Goal: Task Accomplishment & Management: Complete application form

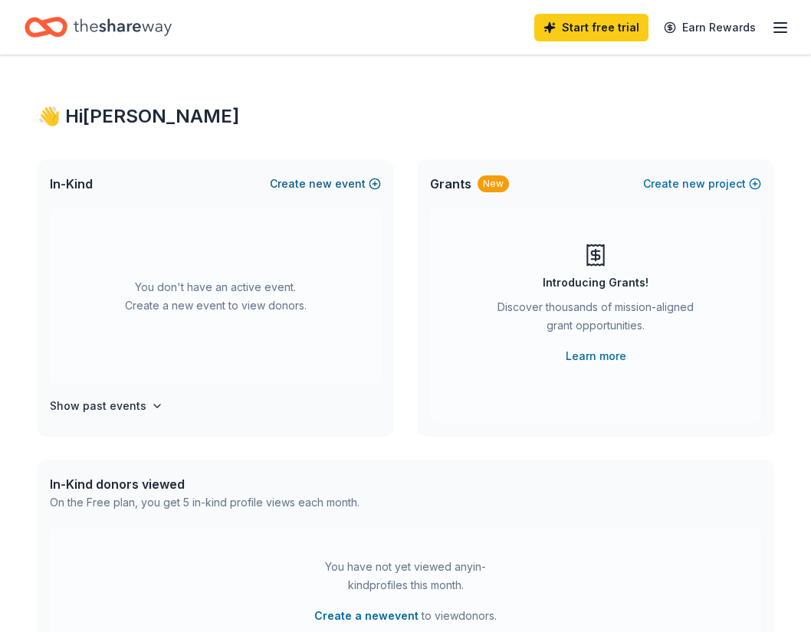
click at [311, 185] on button "Create new event" at bounding box center [325, 184] width 111 height 18
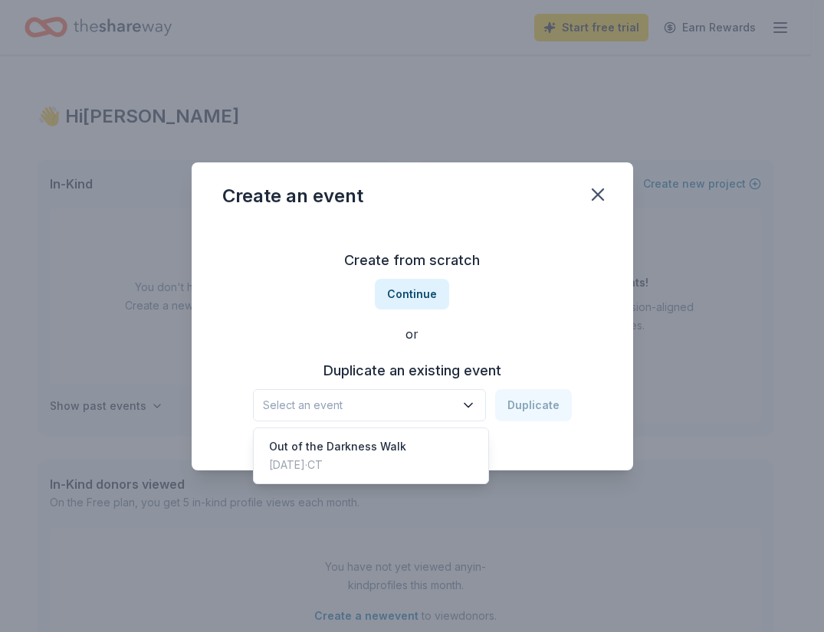
click at [471, 401] on icon "button" at bounding box center [468, 405] width 15 height 15
click at [400, 308] on div "Create from scratch Continue or Duplicate an existing event Select an event Dup…" at bounding box center [412, 335] width 380 height 222
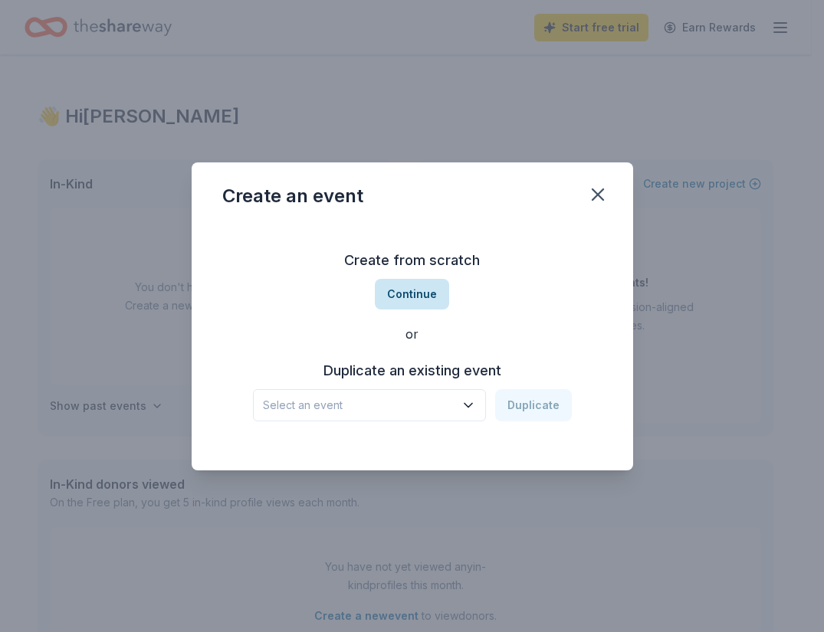
click at [412, 289] on button "Continue" at bounding box center [412, 294] width 74 height 31
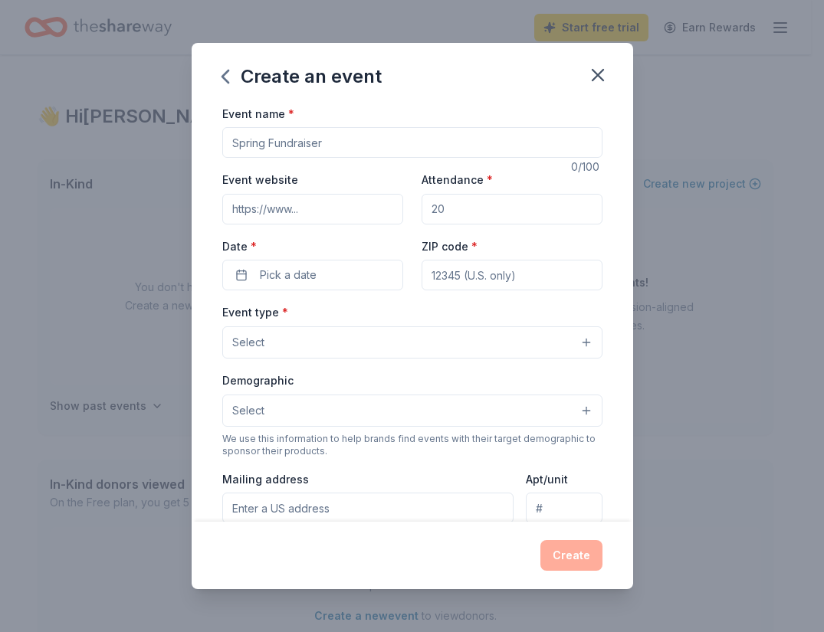
click at [340, 147] on input "Event name *" at bounding box center [412, 142] width 380 height 31
type input "Out of the Darkness Walk"
click at [273, 203] on input "Event website" at bounding box center [312, 209] width 181 height 31
paste input "[URL][DOMAIN_NAME][PERSON_NAME]"
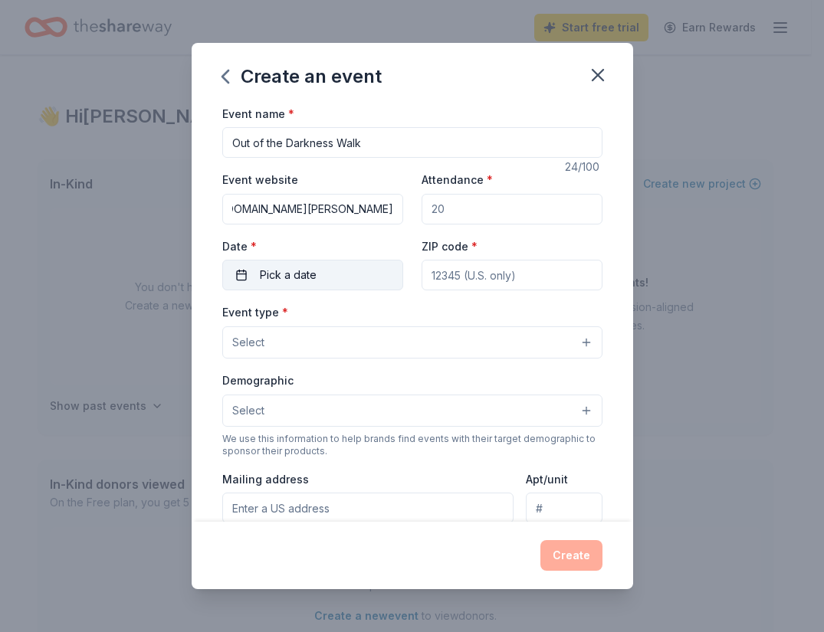
type input "[URL][DOMAIN_NAME][PERSON_NAME]"
click at [337, 270] on button "Pick a date" at bounding box center [312, 275] width 181 height 31
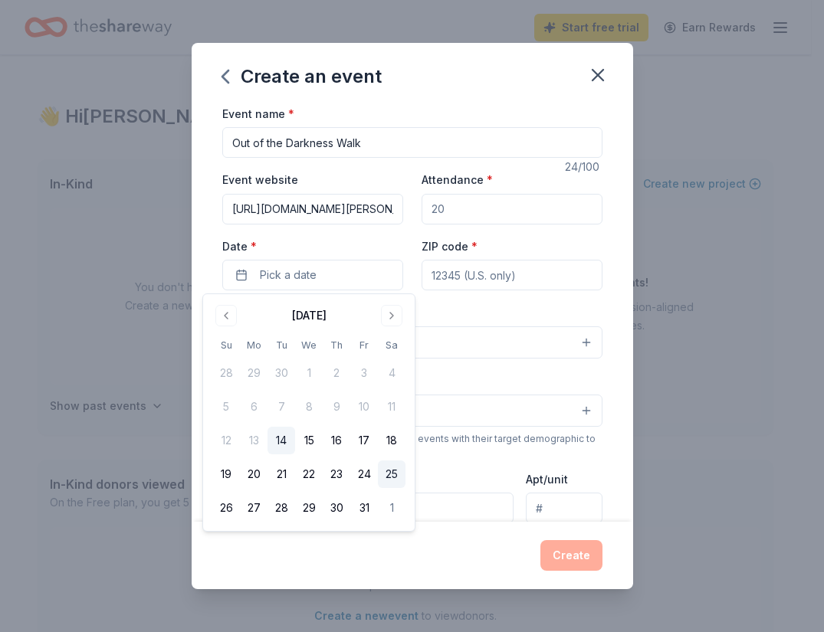
click at [393, 480] on button "25" at bounding box center [392, 475] width 28 height 28
click at [474, 273] on input "ZIP code *" at bounding box center [512, 275] width 181 height 31
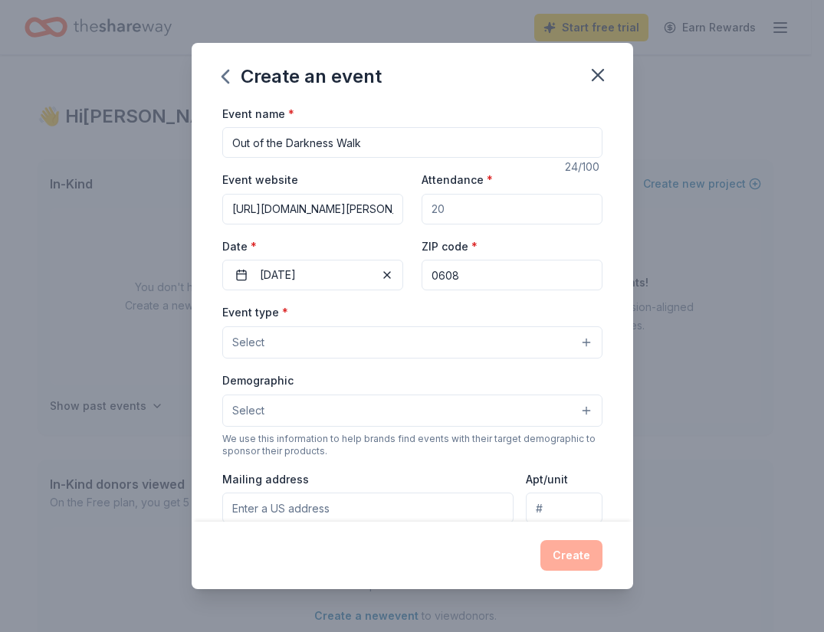
type input "06082"
type input "[STREET_ADDRESS]"
type input "06082"
click at [383, 338] on button "Select" at bounding box center [412, 342] width 380 height 32
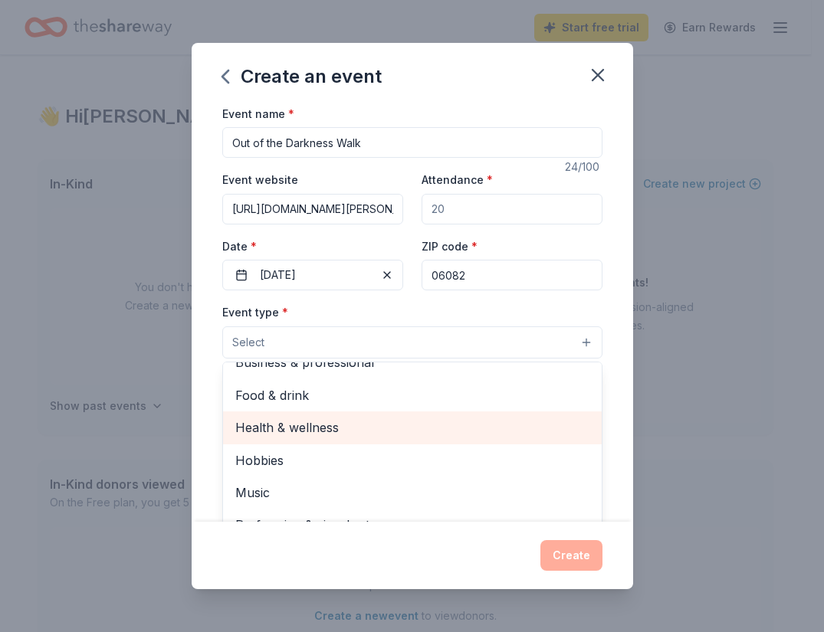
scroll to position [153, 0]
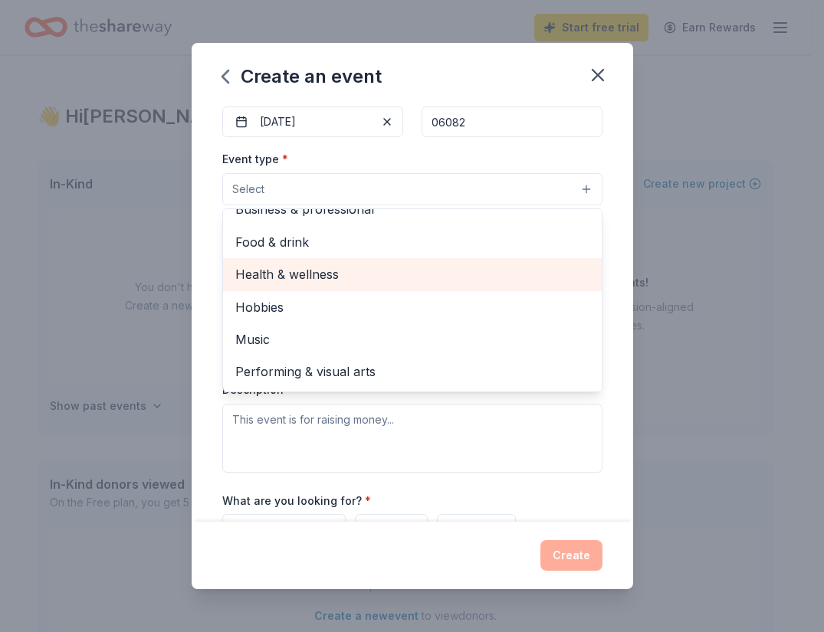
click at [269, 278] on span "Health & wellness" at bounding box center [412, 274] width 354 height 20
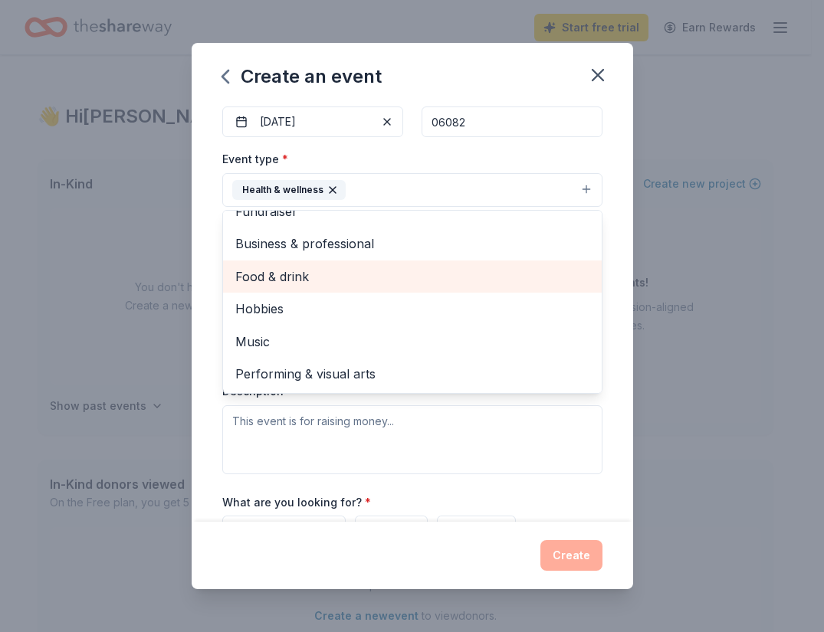
scroll to position [18, 0]
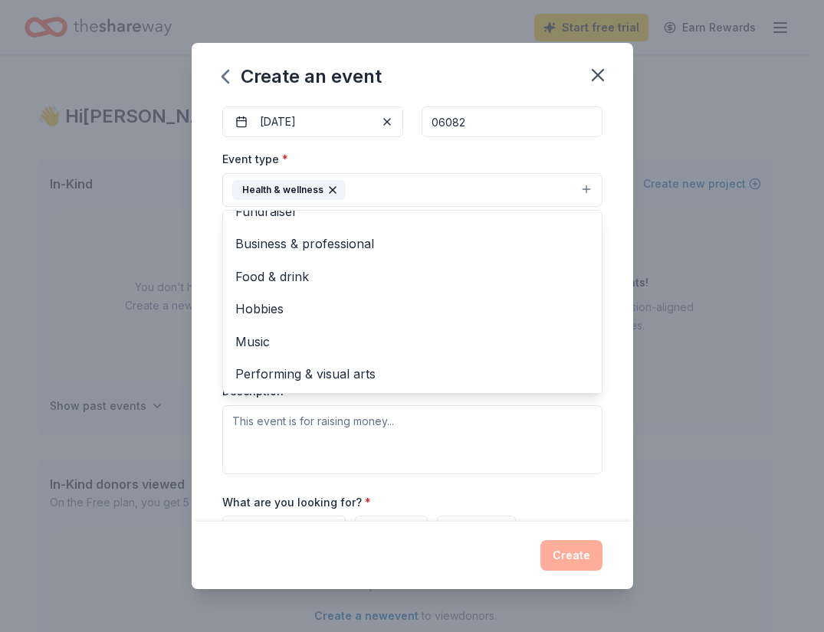
click at [488, 152] on div "Event type * Health & wellness Fundraiser Business & professional Food & drink …" at bounding box center [412, 177] width 380 height 57
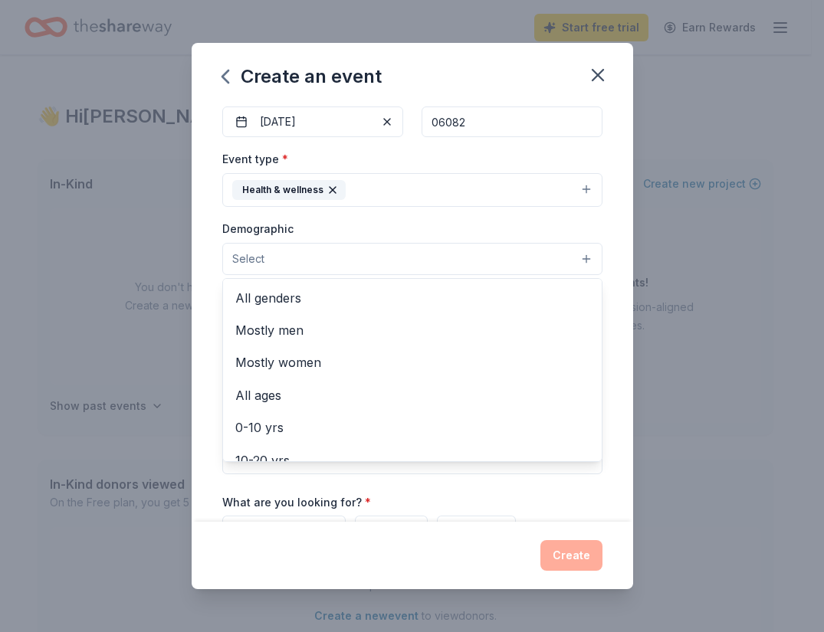
click at [461, 252] on button "Select" at bounding box center [412, 259] width 380 height 32
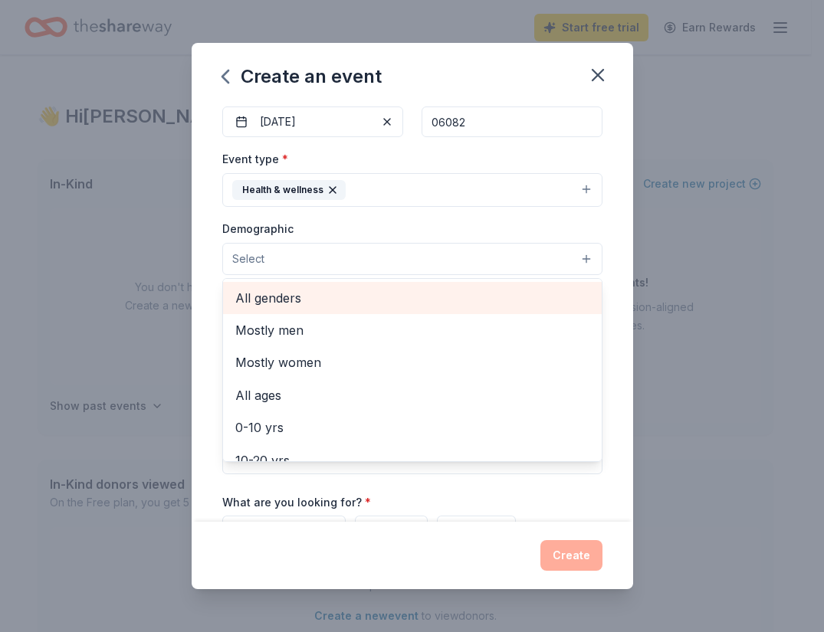
click at [396, 313] on div "All genders" at bounding box center [412, 298] width 379 height 32
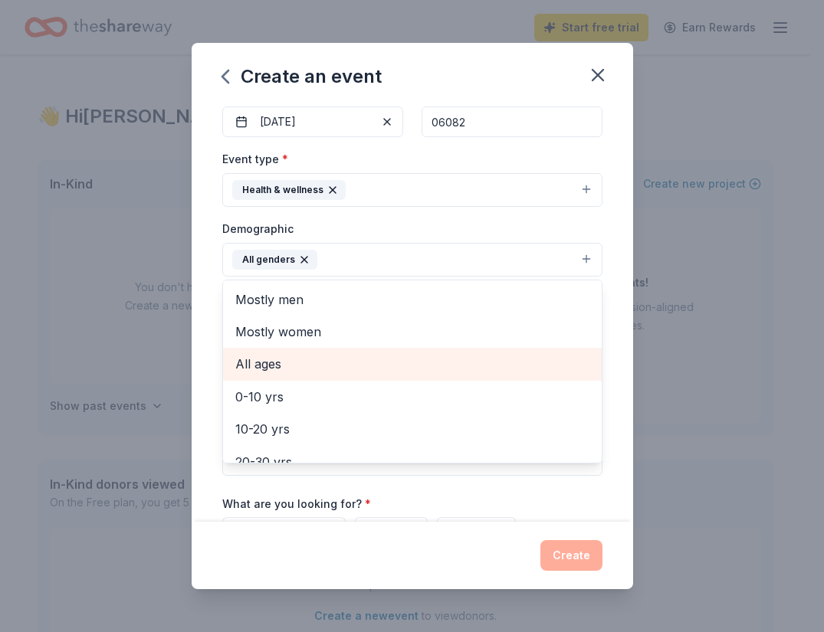
click at [364, 370] on span "All ages" at bounding box center [412, 364] width 354 height 20
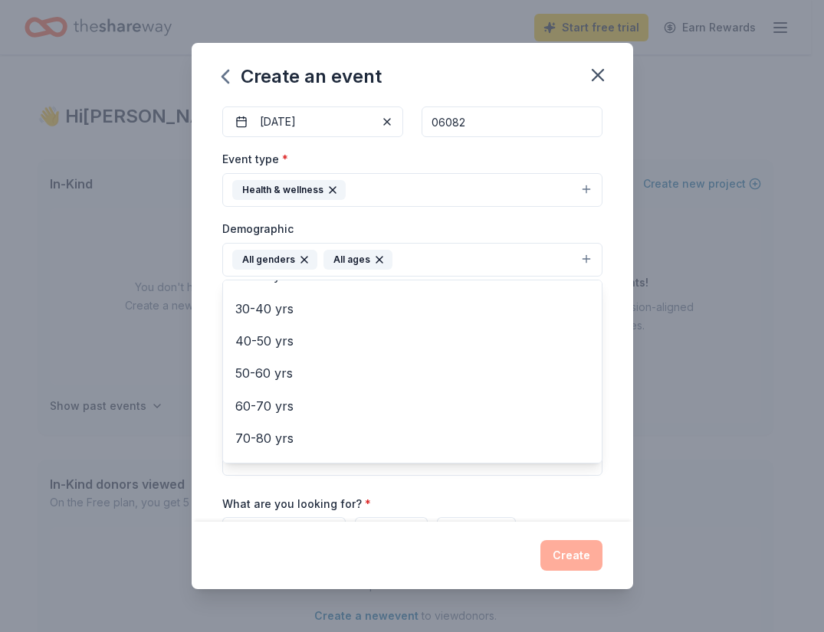
scroll to position [181, 0]
click at [610, 241] on div "Event name * Out of the Darkness Walk 24 /100 Event website [URL][DOMAIN_NAME][…" at bounding box center [412, 313] width 441 height 418
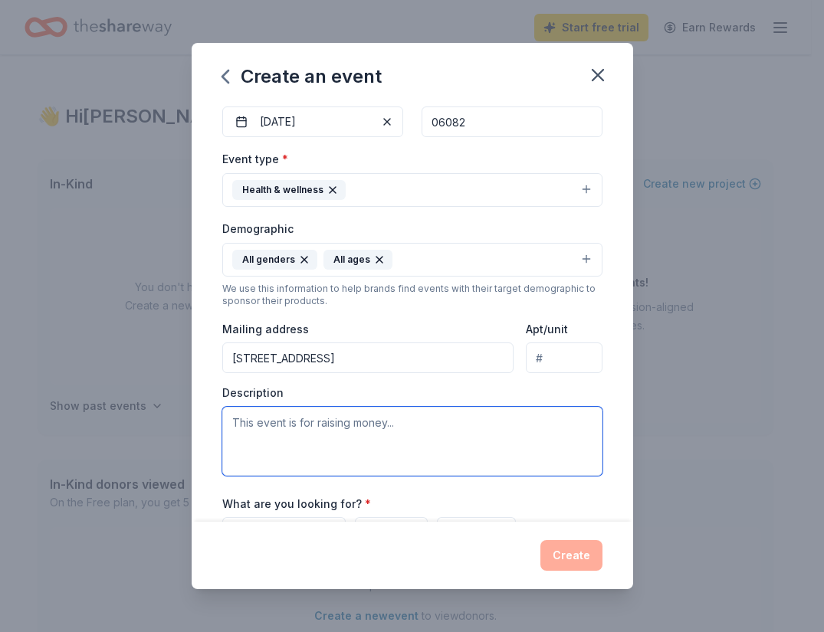
click at [409, 444] on textarea at bounding box center [412, 441] width 380 height 69
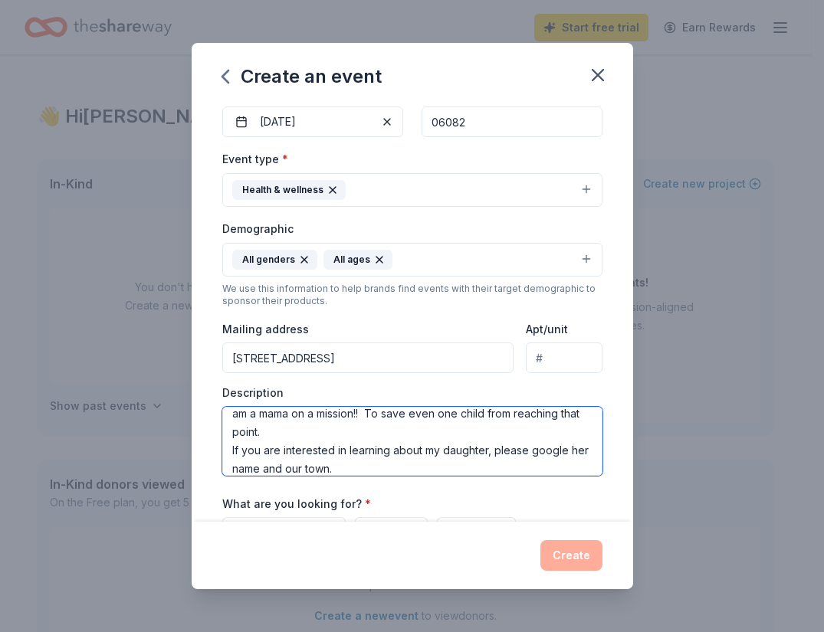
scroll to position [83, 0]
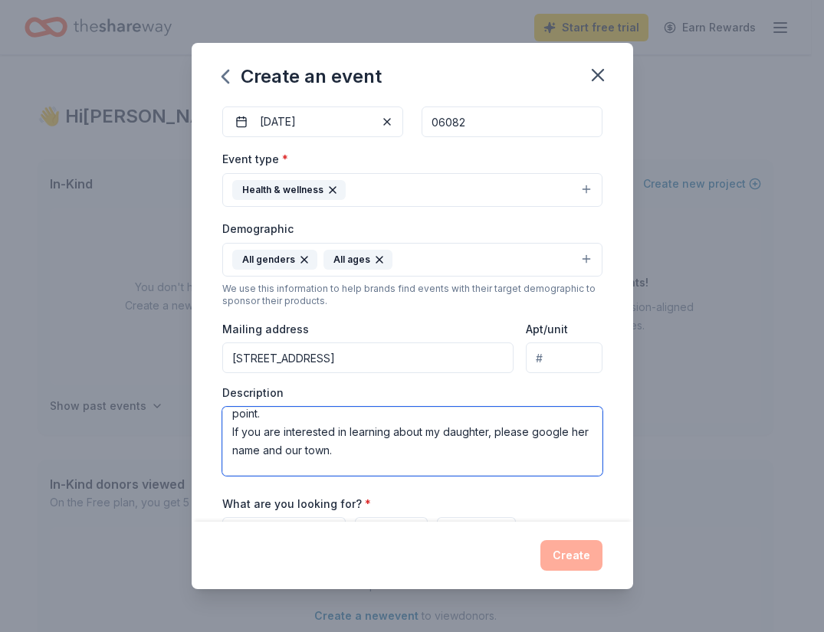
click at [494, 453] on textarea "This would be to raise money for a raffle for my AFSP out of the darkness team.…" at bounding box center [412, 441] width 380 height 69
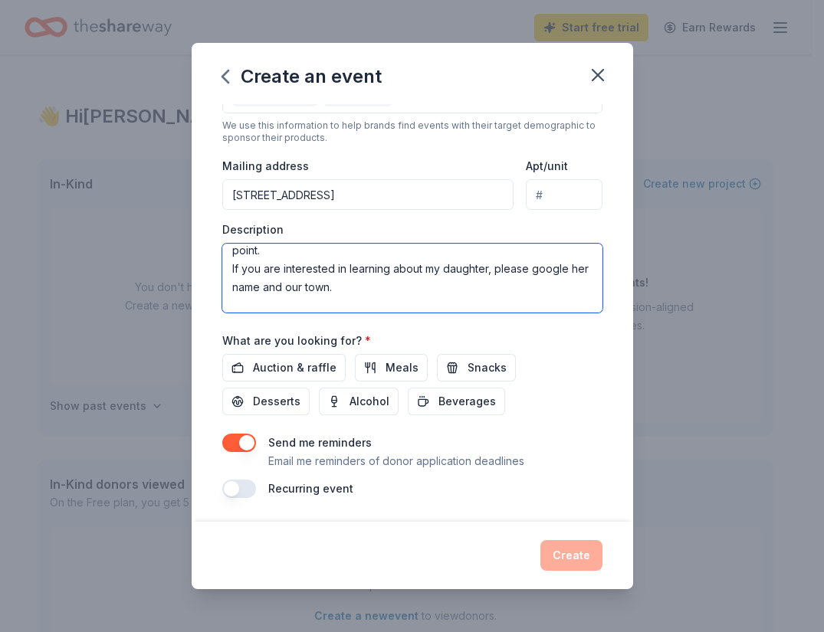
scroll to position [317, 0]
type textarea "This would be to raise money for a raffle for my AFSP out of the darkness team.…"
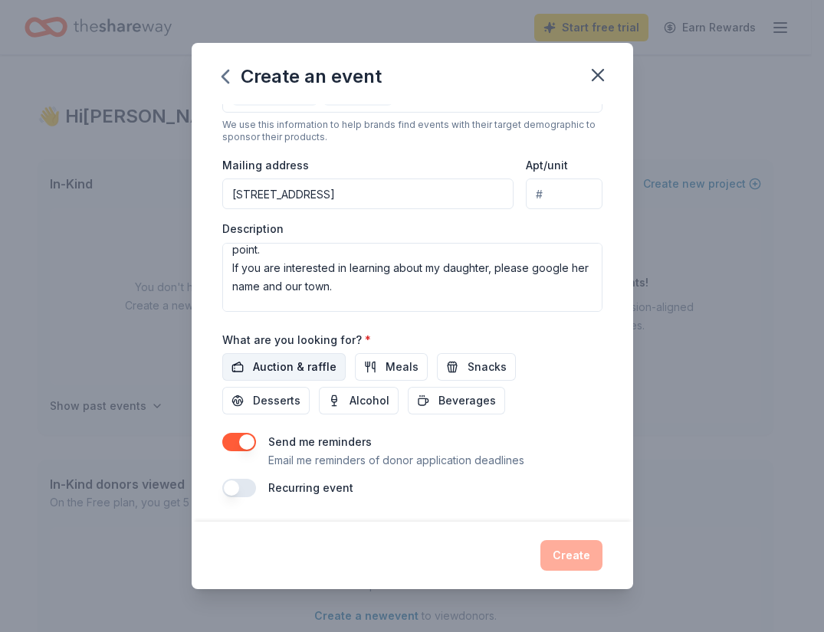
click at [289, 366] on span "Auction & raffle" at bounding box center [295, 367] width 84 height 18
click at [242, 495] on button "button" at bounding box center [239, 488] width 34 height 18
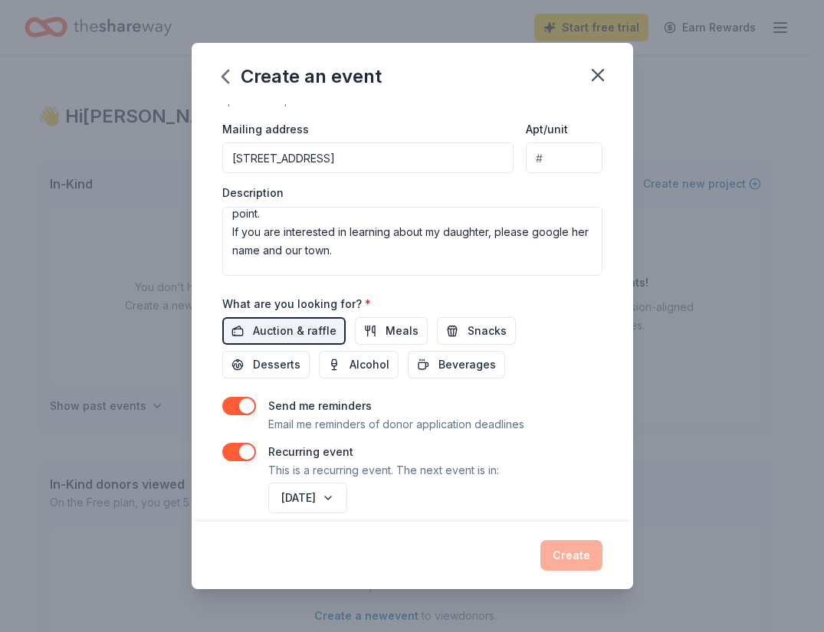
scroll to position [372, 0]
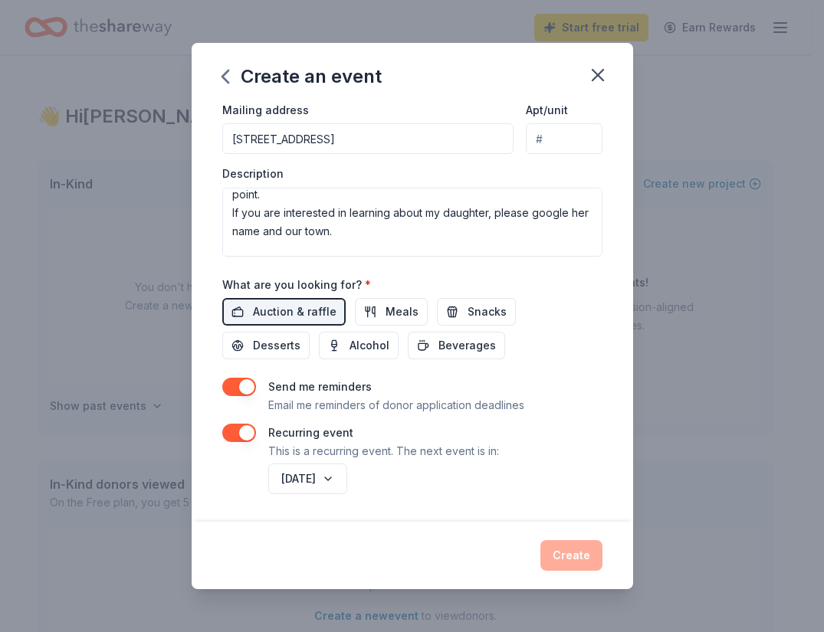
click at [347, 474] on button "[DATE]" at bounding box center [307, 479] width 79 height 31
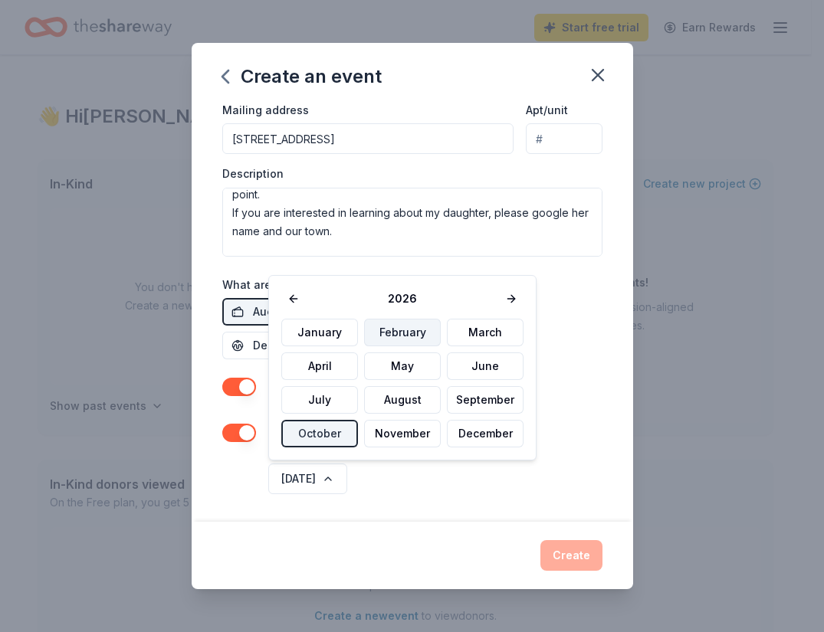
click at [392, 333] on button "February" at bounding box center [402, 333] width 77 height 28
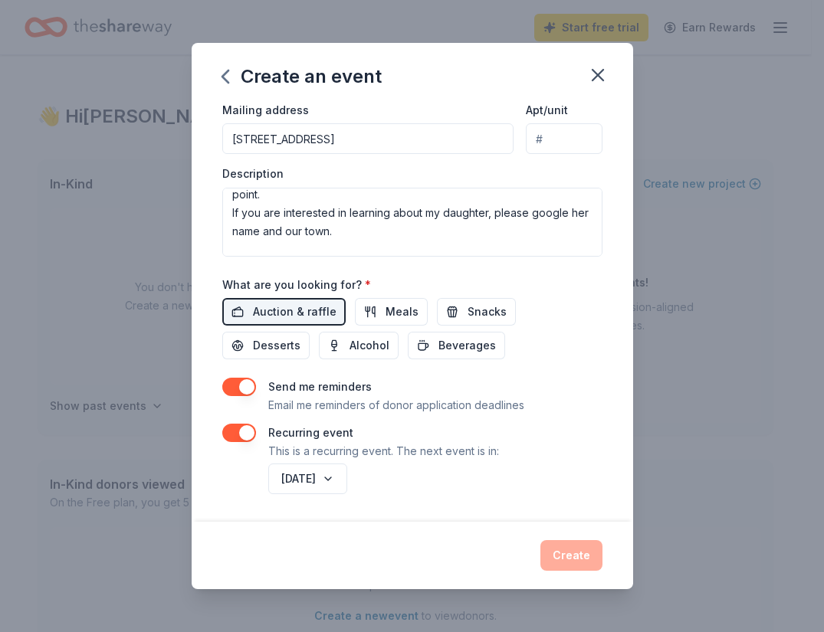
click at [534, 429] on div "Recurring event This is a recurring event. The next event is in:" at bounding box center [412, 442] width 380 height 37
click at [561, 556] on div "Create" at bounding box center [412, 555] width 380 height 31
click at [474, 229] on textarea "This would be to raise money for a raffle for my AFSP out of the darkness team.…" at bounding box center [412, 222] width 380 height 69
click at [586, 359] on div "Auction & raffle Meals Snacks Desserts Alcohol Beverages" at bounding box center [412, 328] width 380 height 61
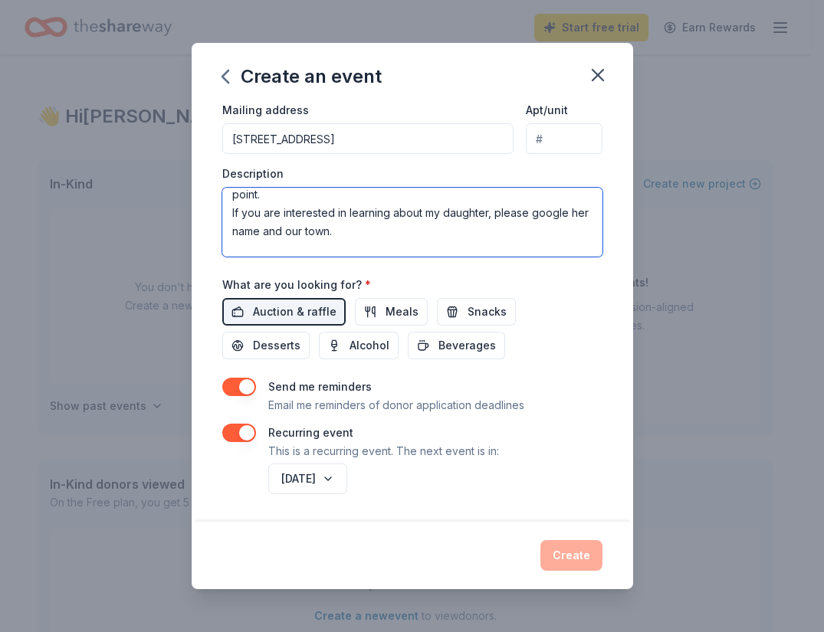
click at [553, 218] on textarea "This would be to raise money for a raffle for my AFSP out of the darkness team.…" at bounding box center [412, 222] width 380 height 69
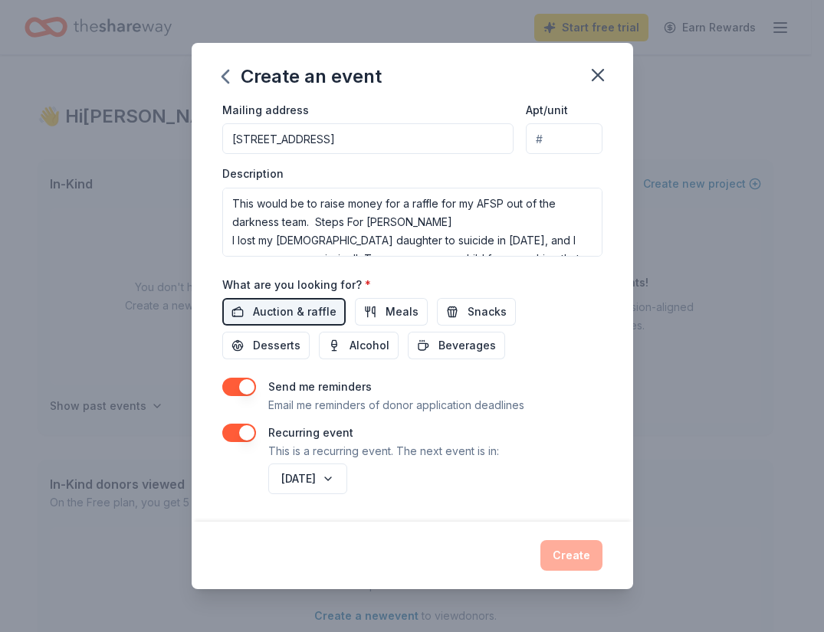
click at [431, 447] on p "This is a recurring event. The next event is in:" at bounding box center [383, 451] width 231 height 18
click at [251, 389] on button "button" at bounding box center [239, 387] width 34 height 18
click at [556, 553] on div "Create" at bounding box center [412, 555] width 380 height 31
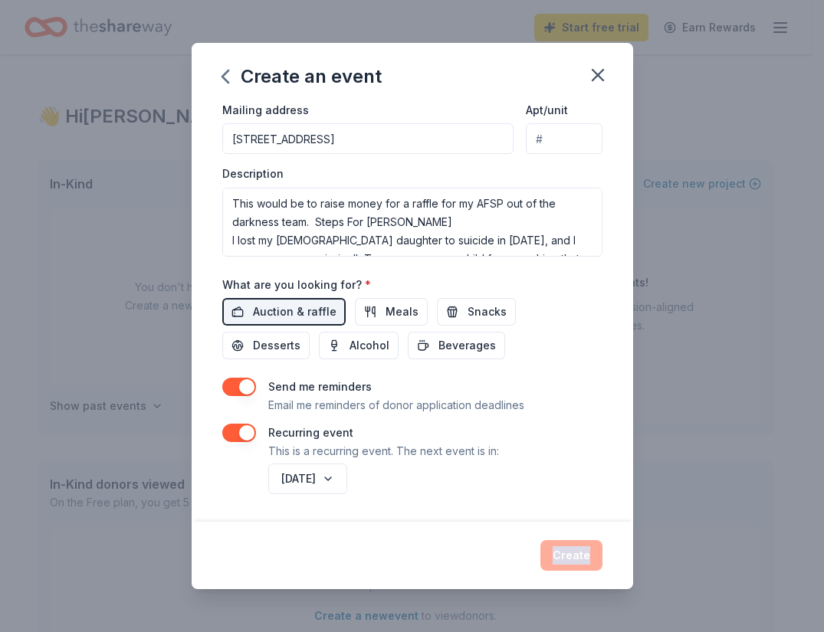
click at [556, 553] on div "Create" at bounding box center [412, 555] width 380 height 31
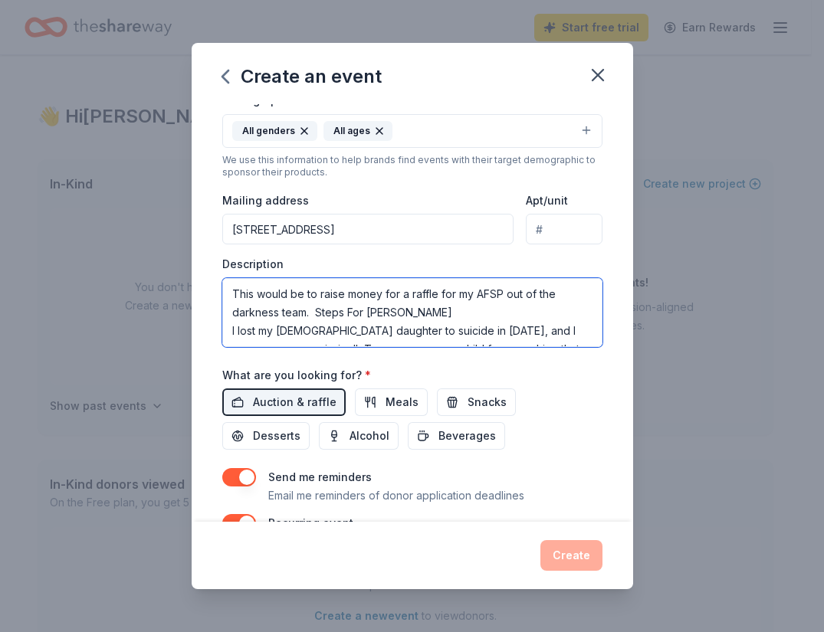
scroll to position [73, 0]
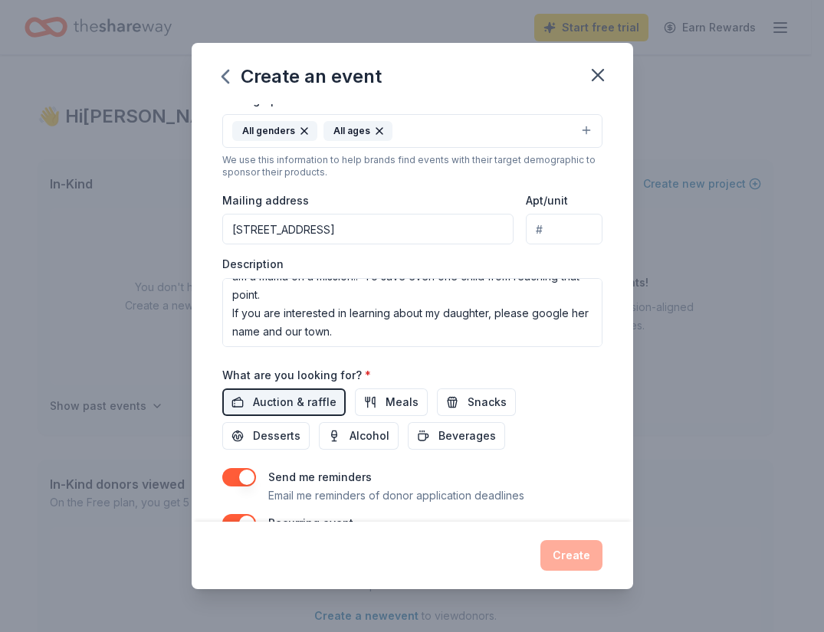
type button "on"
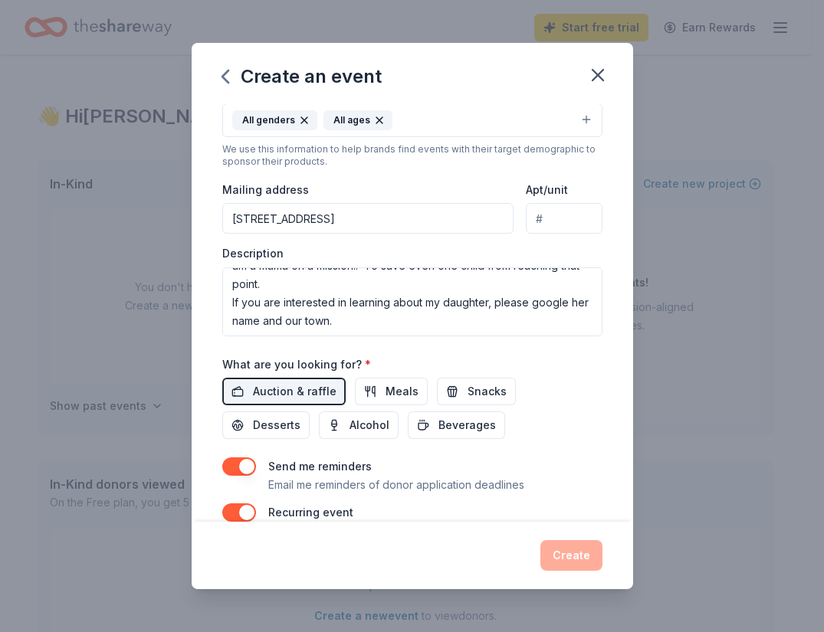
type button "on"
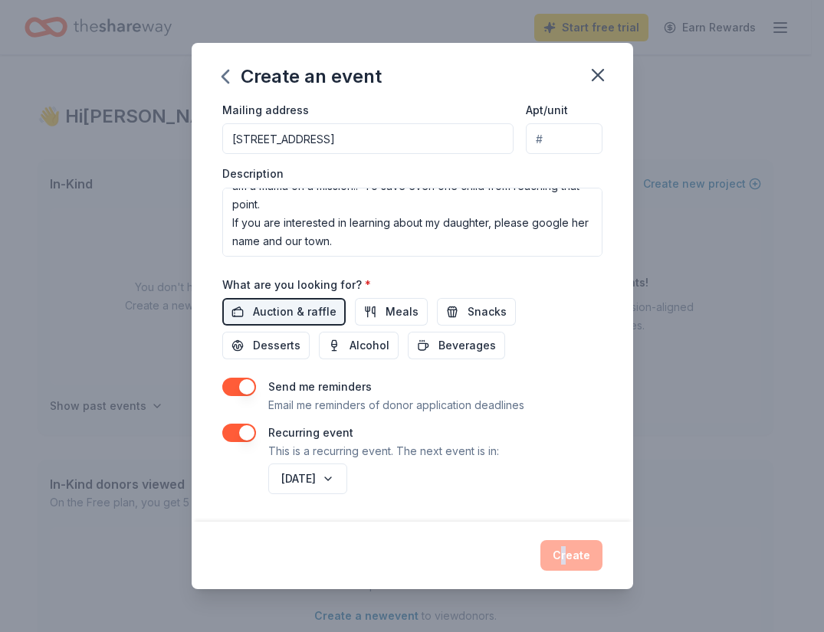
click at [567, 546] on div "Create" at bounding box center [412, 555] width 380 height 31
click at [583, 549] on div "Create" at bounding box center [412, 555] width 380 height 31
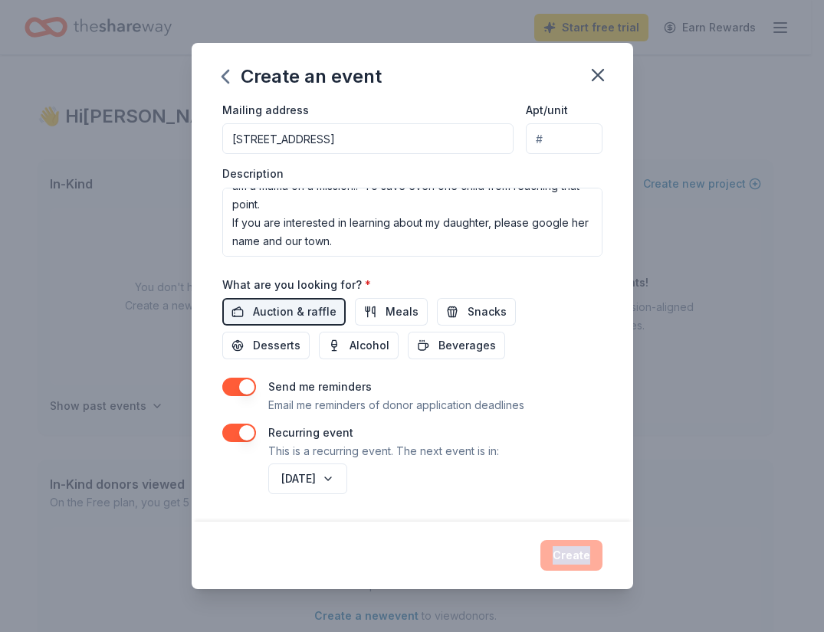
click at [583, 549] on div "Create" at bounding box center [412, 555] width 380 height 31
drag, startPoint x: 583, startPoint y: 549, endPoint x: 573, endPoint y: 543, distance: 11.7
click at [573, 543] on div "Create" at bounding box center [412, 555] width 380 height 31
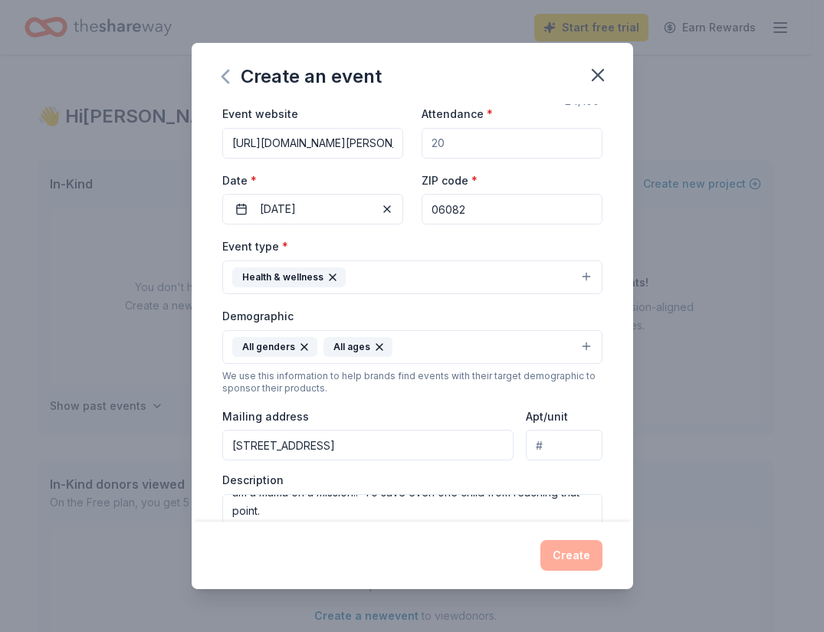
click at [226, 76] on icon "button" at bounding box center [225, 76] width 25 height 25
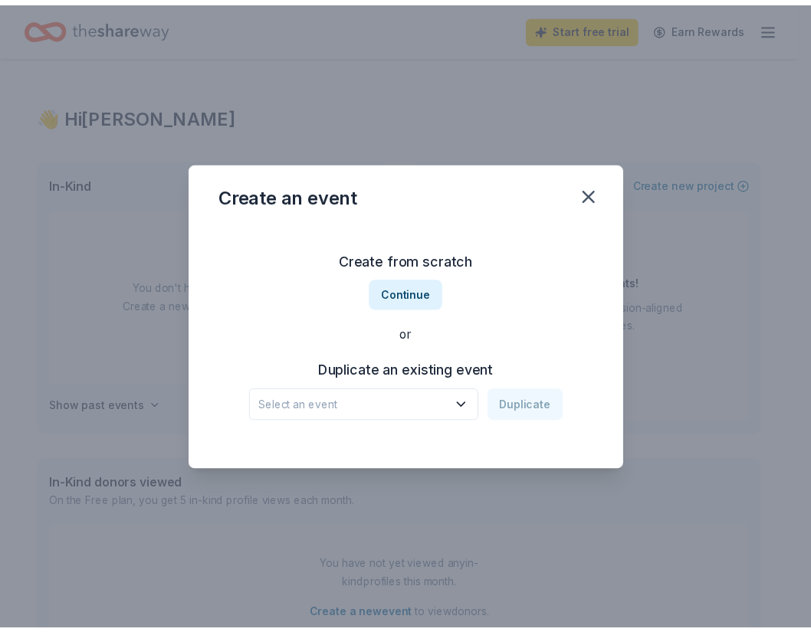
scroll to position [0, 0]
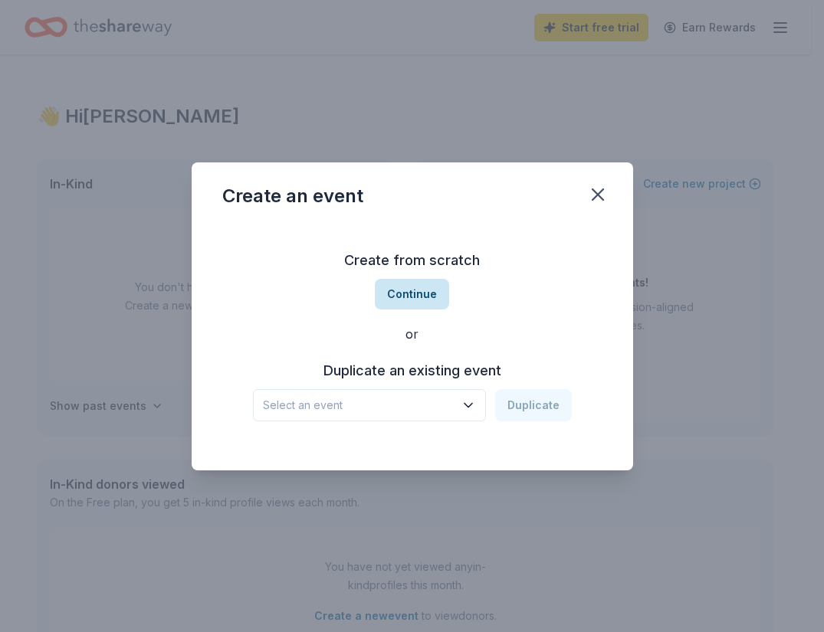
click at [398, 286] on button "Continue" at bounding box center [412, 294] width 74 height 31
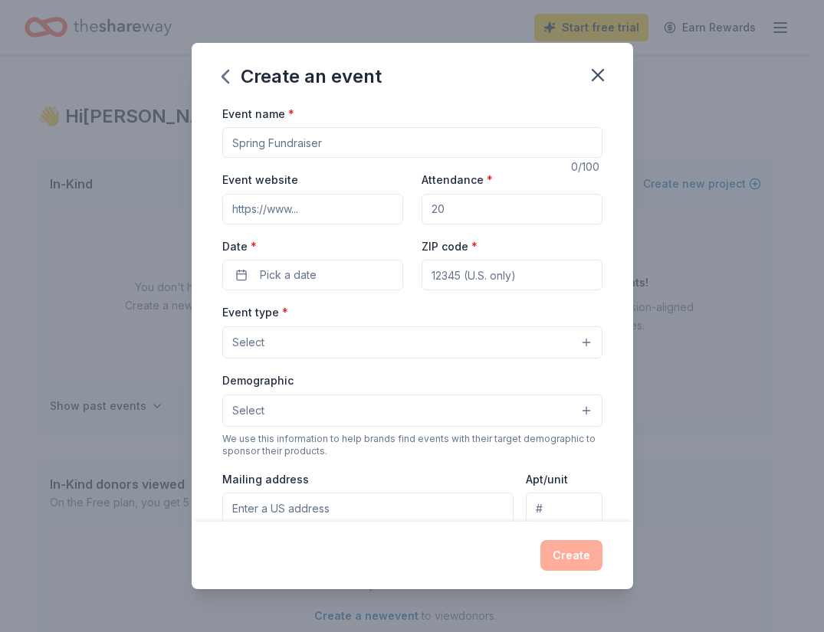
click at [592, 548] on div "Create" at bounding box center [412, 555] width 380 height 31
drag, startPoint x: 592, startPoint y: 548, endPoint x: 592, endPoint y: 540, distance: 8.4
click at [592, 547] on div "Create" at bounding box center [412, 555] width 380 height 31
click at [601, 75] on icon "button" at bounding box center [597, 74] width 21 height 21
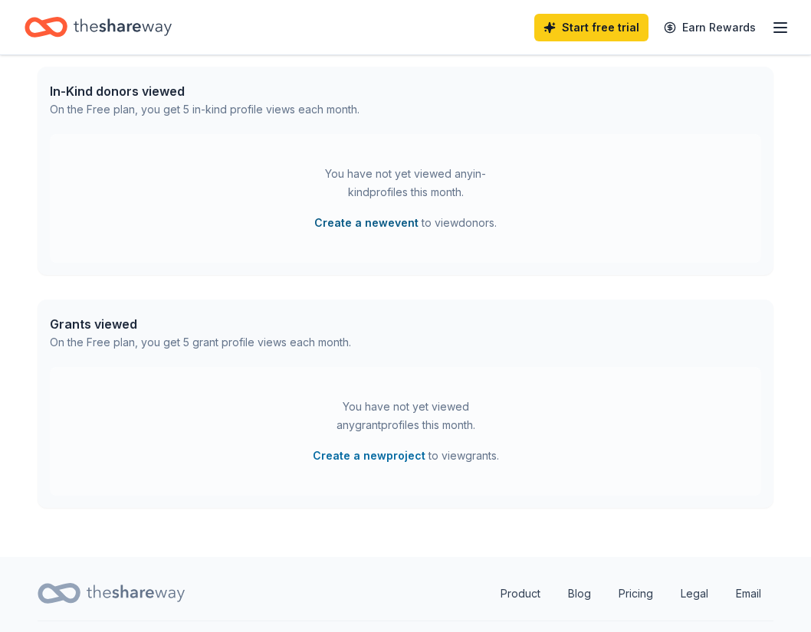
scroll to position [428, 0]
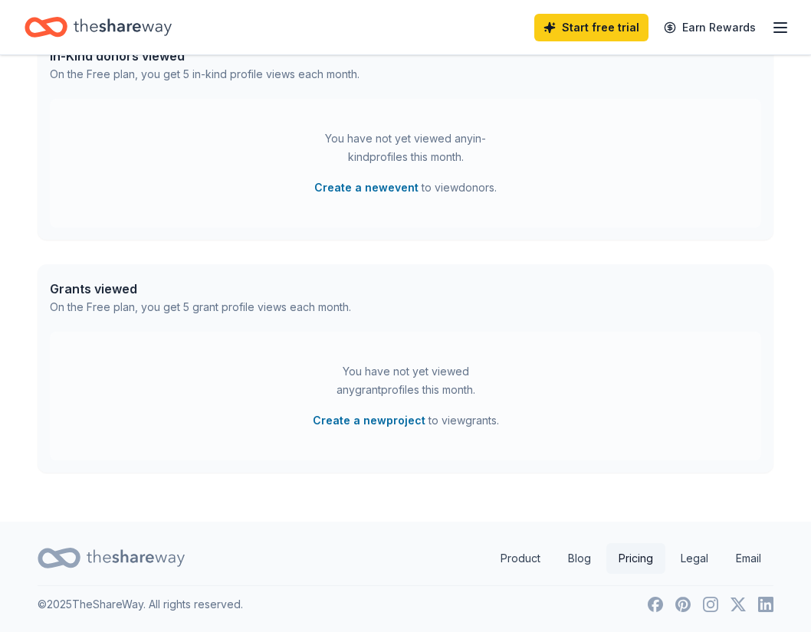
click at [632, 558] on link "Pricing" at bounding box center [635, 558] width 59 height 31
